Goal: Task Accomplishment & Management: Complete application form

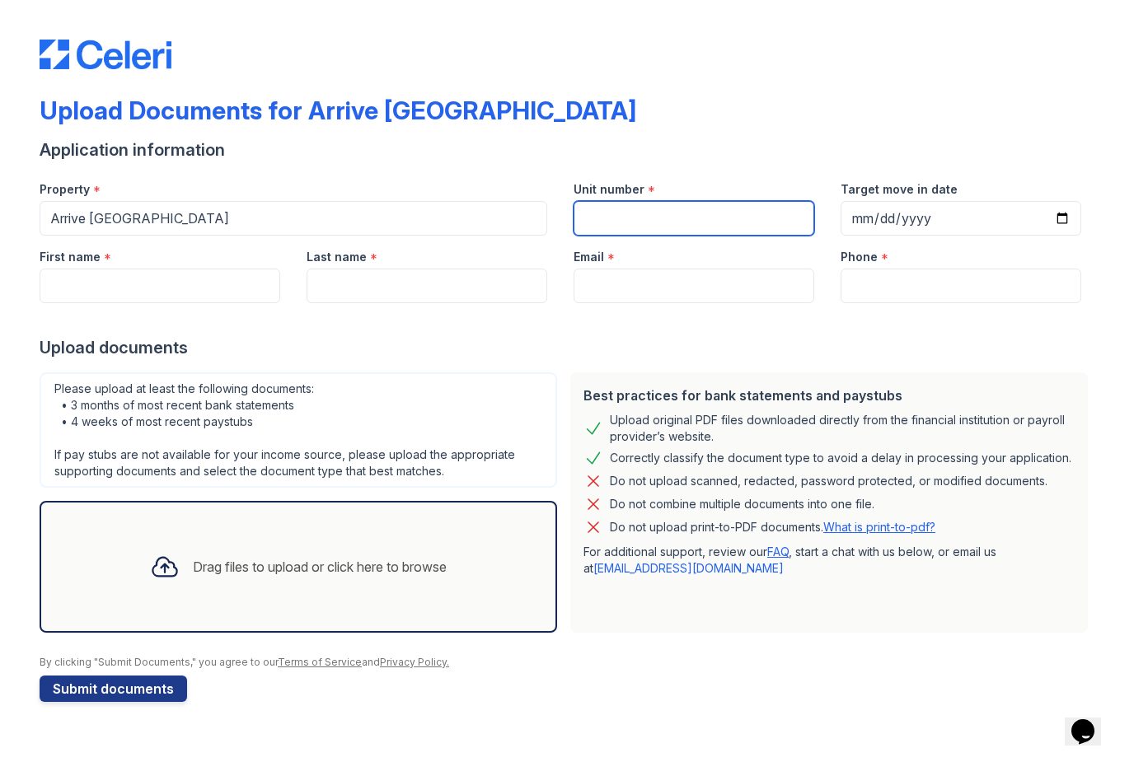
click at [689, 226] on input "Unit number" at bounding box center [693, 218] width 241 height 35
type input "301"
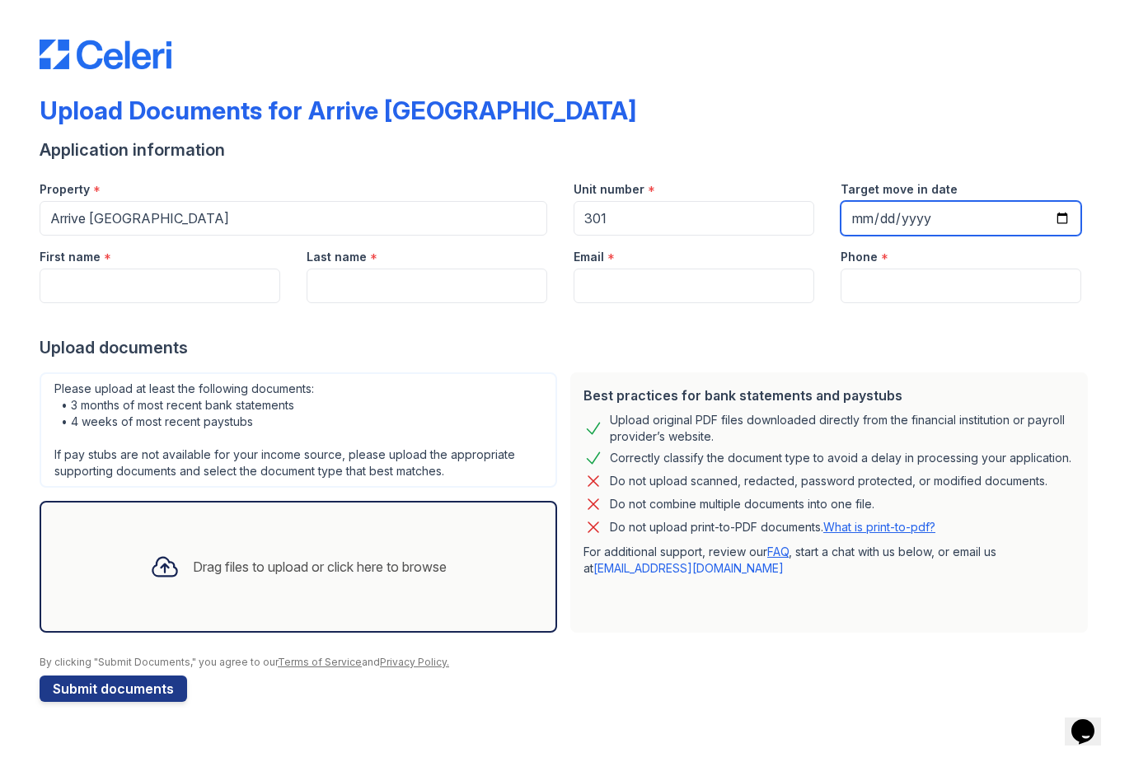
type input "[DATE]"
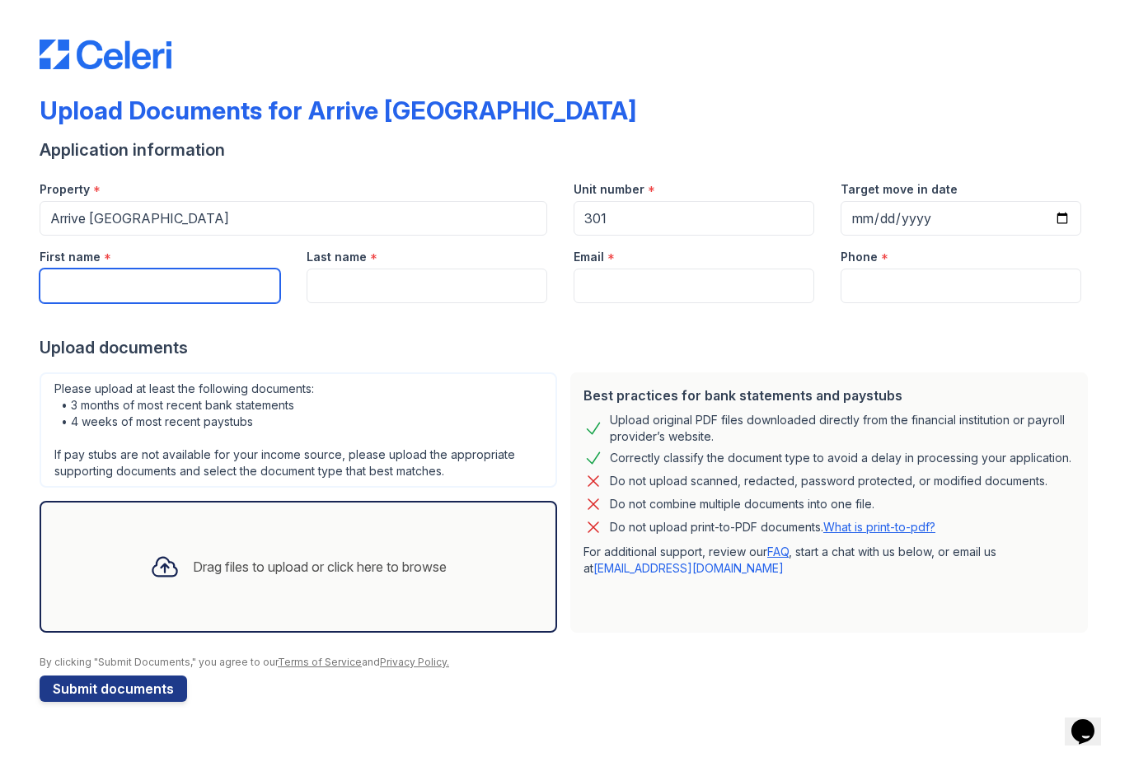
click at [213, 300] on input "First name" at bounding box center [160, 286] width 241 height 35
type input "[PERSON_NAME]"
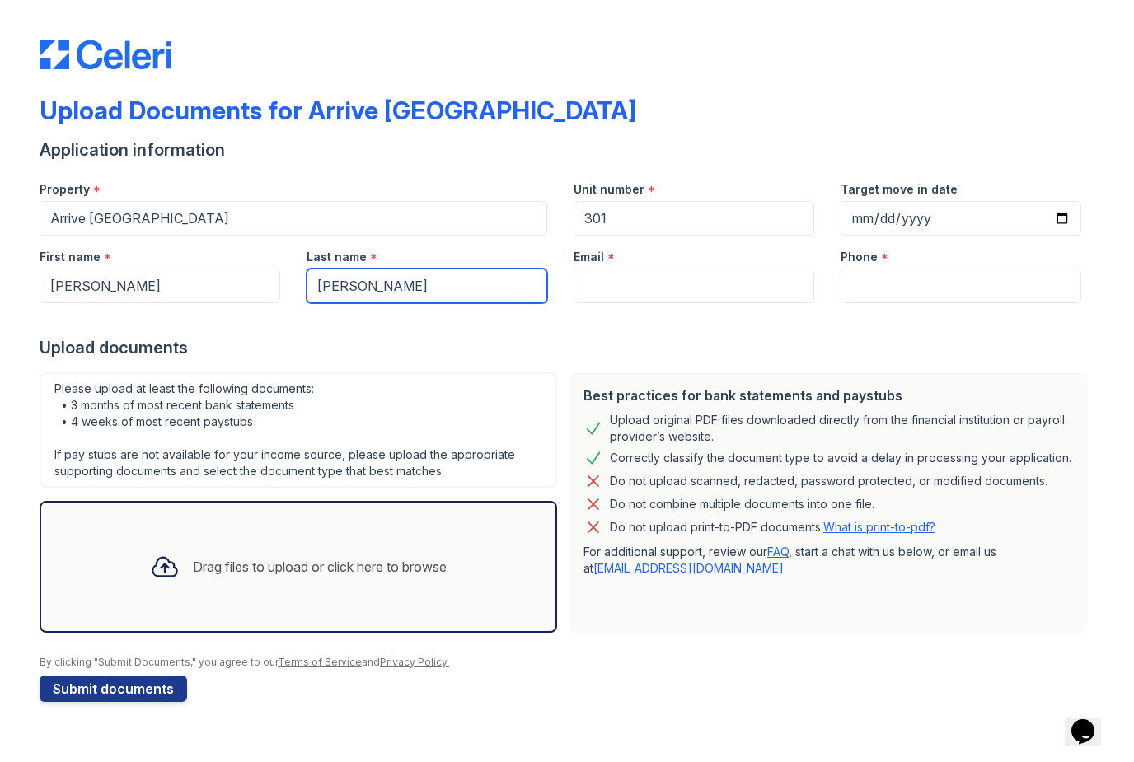
type input "[PERSON_NAME]"
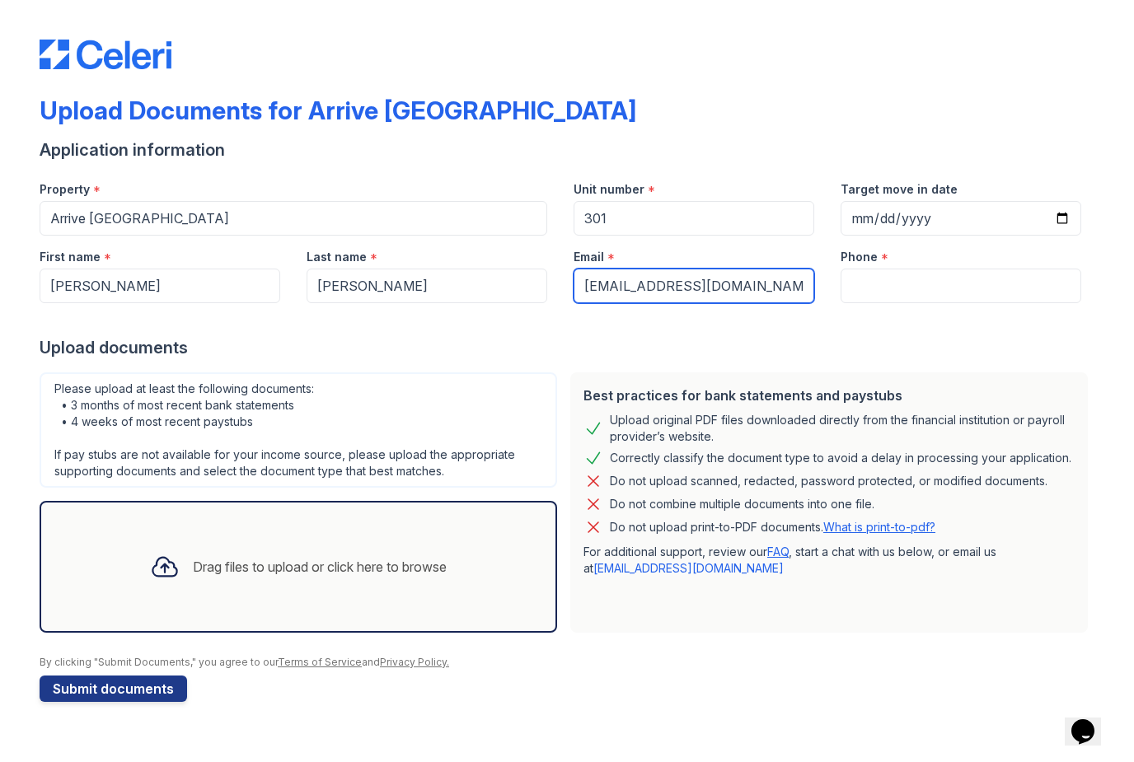
type input "[EMAIL_ADDRESS][DOMAIN_NAME]"
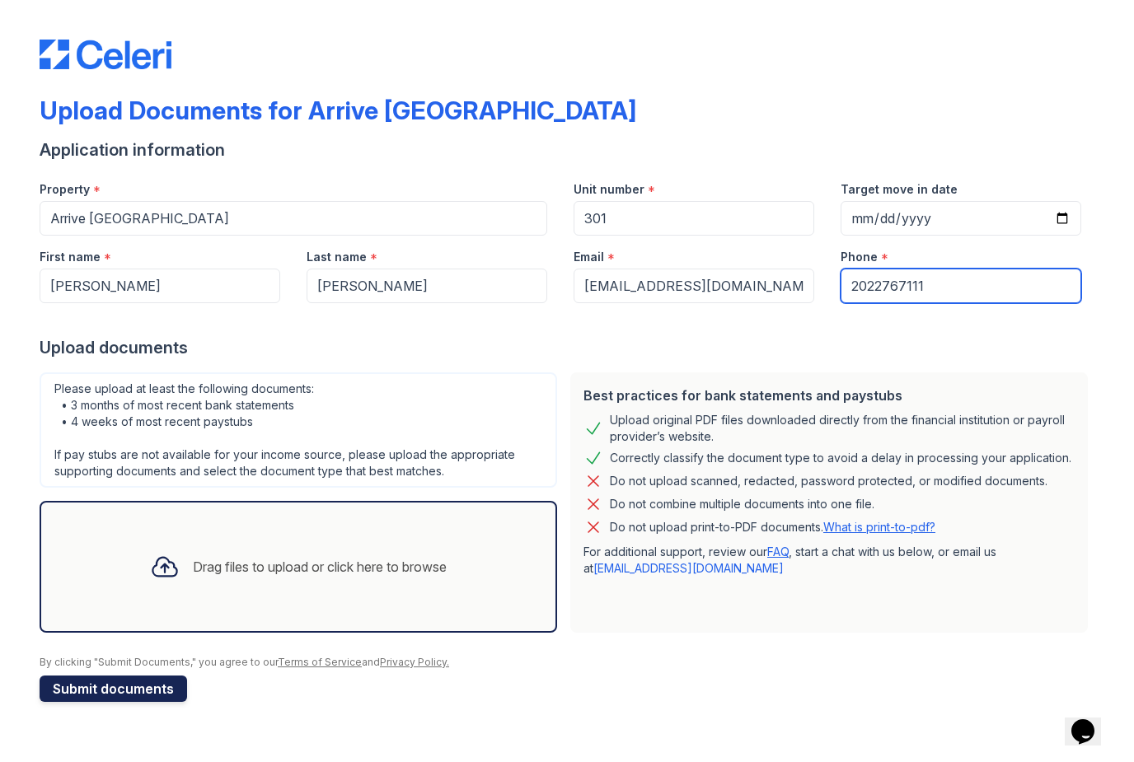
type input "2022767111"
click at [116, 700] on button "Submit documents" at bounding box center [113, 689] width 147 height 26
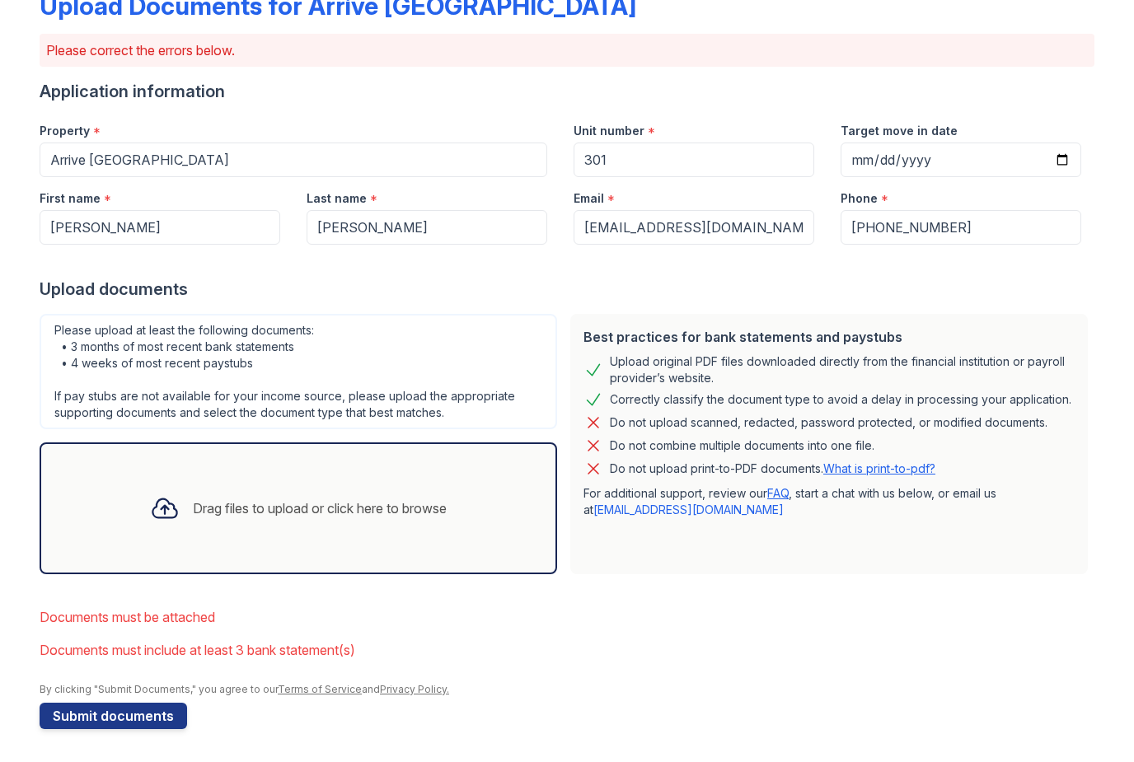
scroll to position [105, 0]
click at [460, 530] on div "Drag files to upload or click here to browse" at bounding box center [298, 508] width 323 height 56
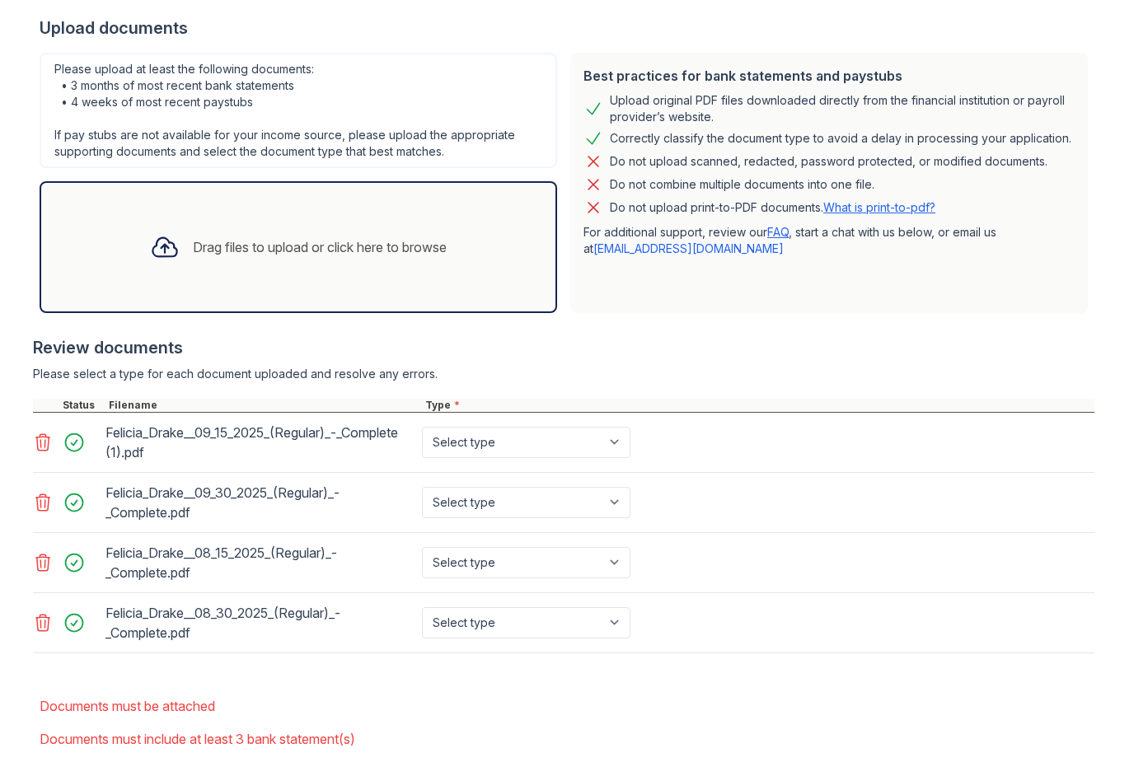
scroll to position [367, 0]
select select "bank_statement"
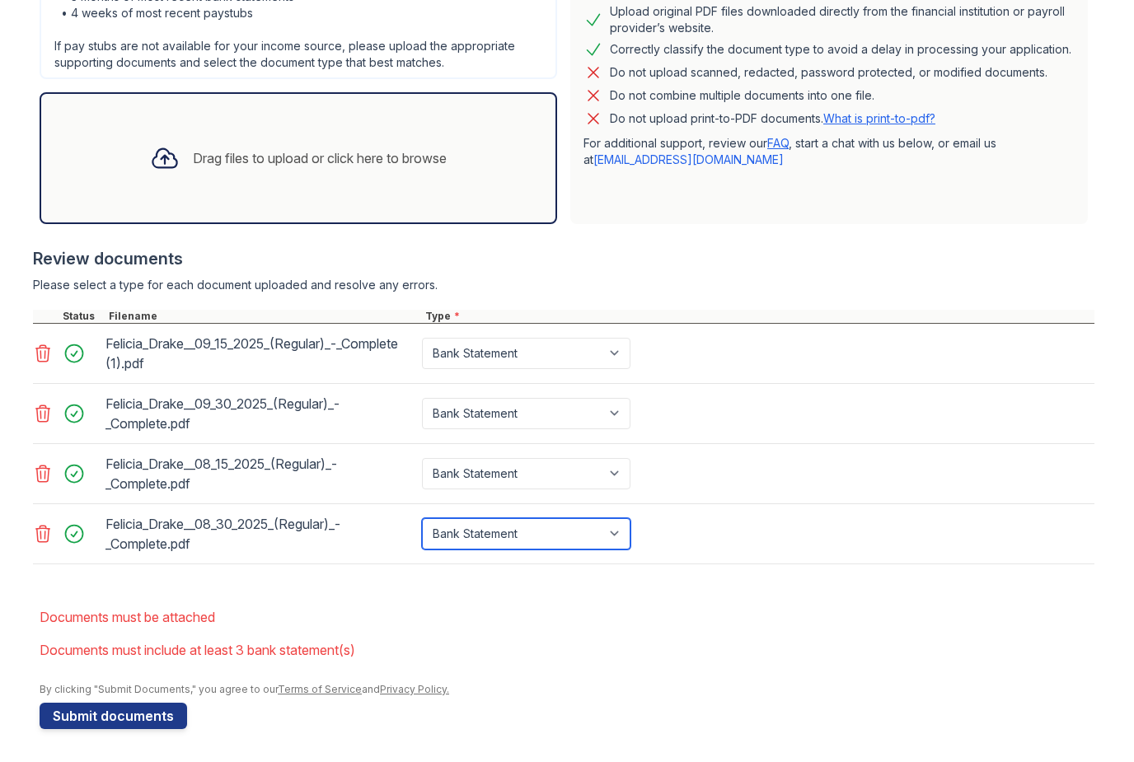
scroll to position [455, 0]
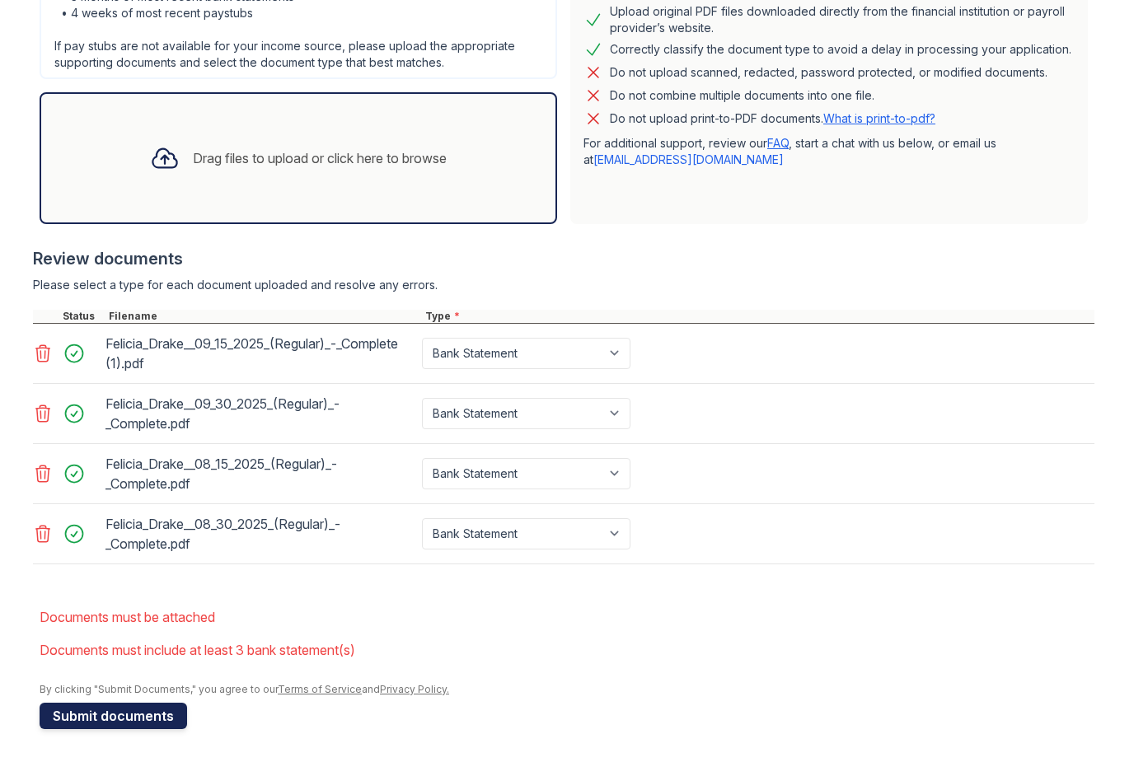
click at [130, 718] on button "Submit documents" at bounding box center [113, 716] width 147 height 26
